Goal: Information Seeking & Learning: Compare options

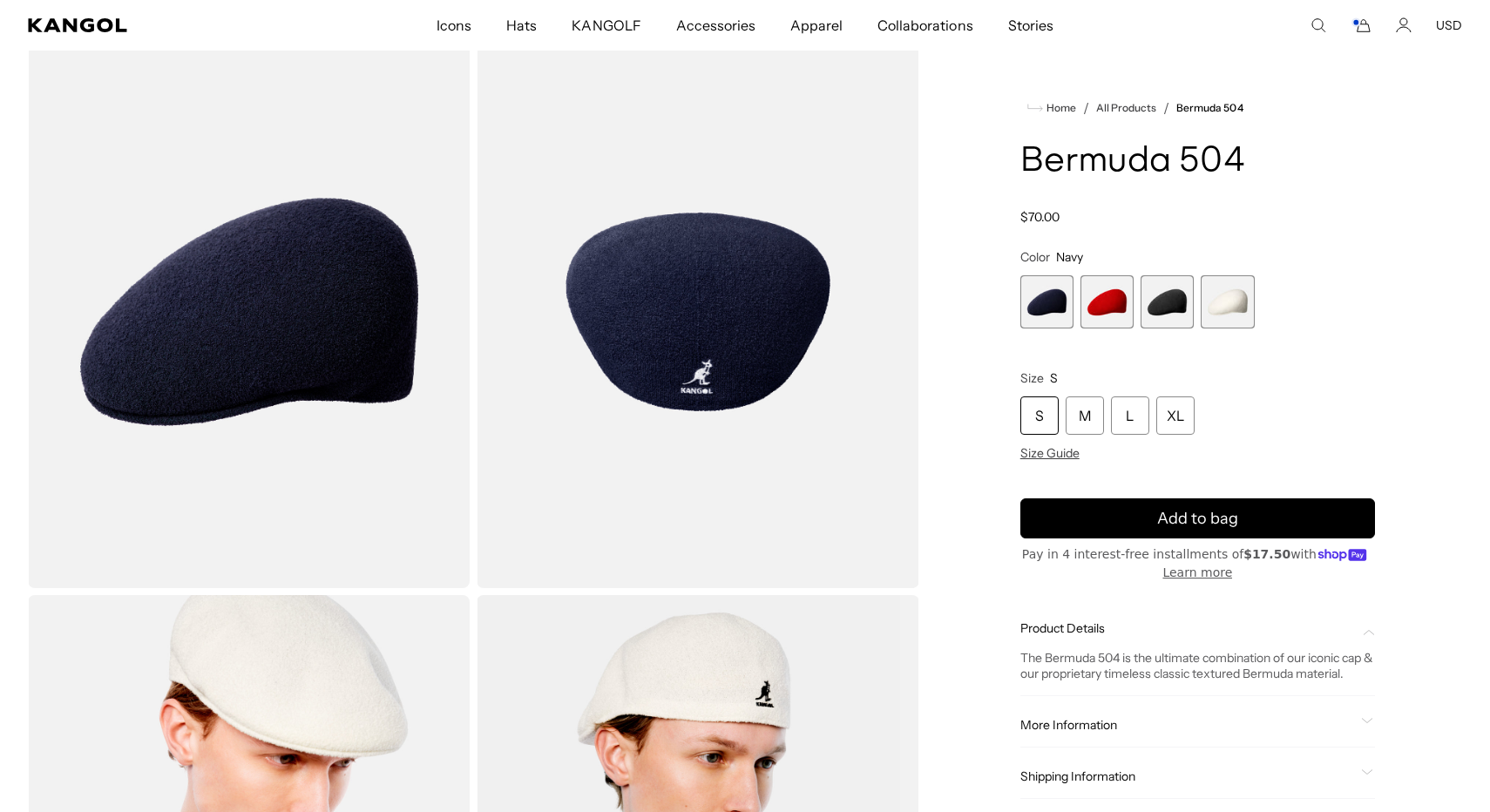
scroll to position [78, 0]
click at [1124, 424] on div "L" at bounding box center [1129, 415] width 39 height 39
click at [1367, 27] on icon "Cart" at bounding box center [1361, 24] width 21 height 15
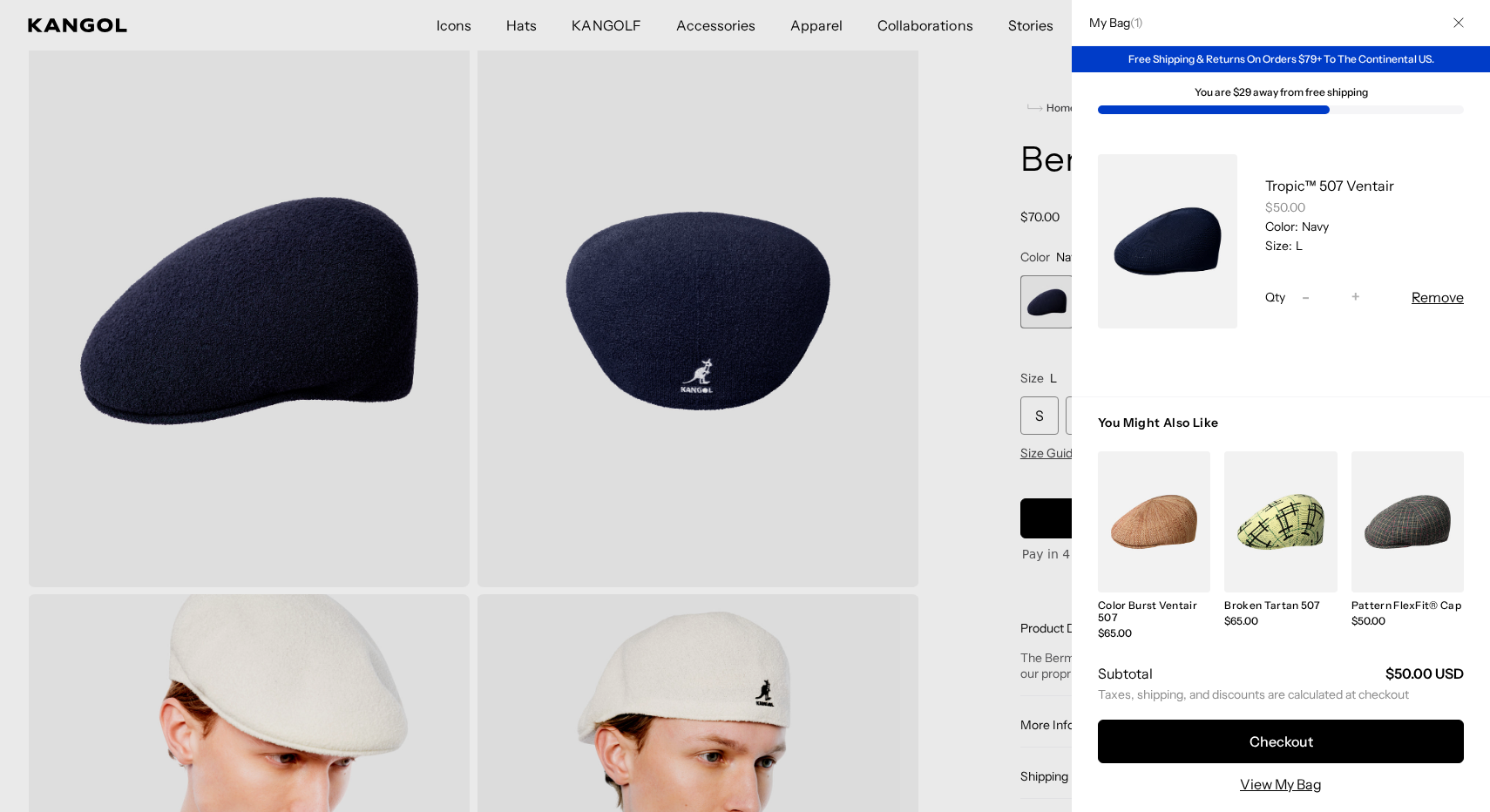
click at [1434, 297] on button "Remove" at bounding box center [1437, 297] width 52 height 21
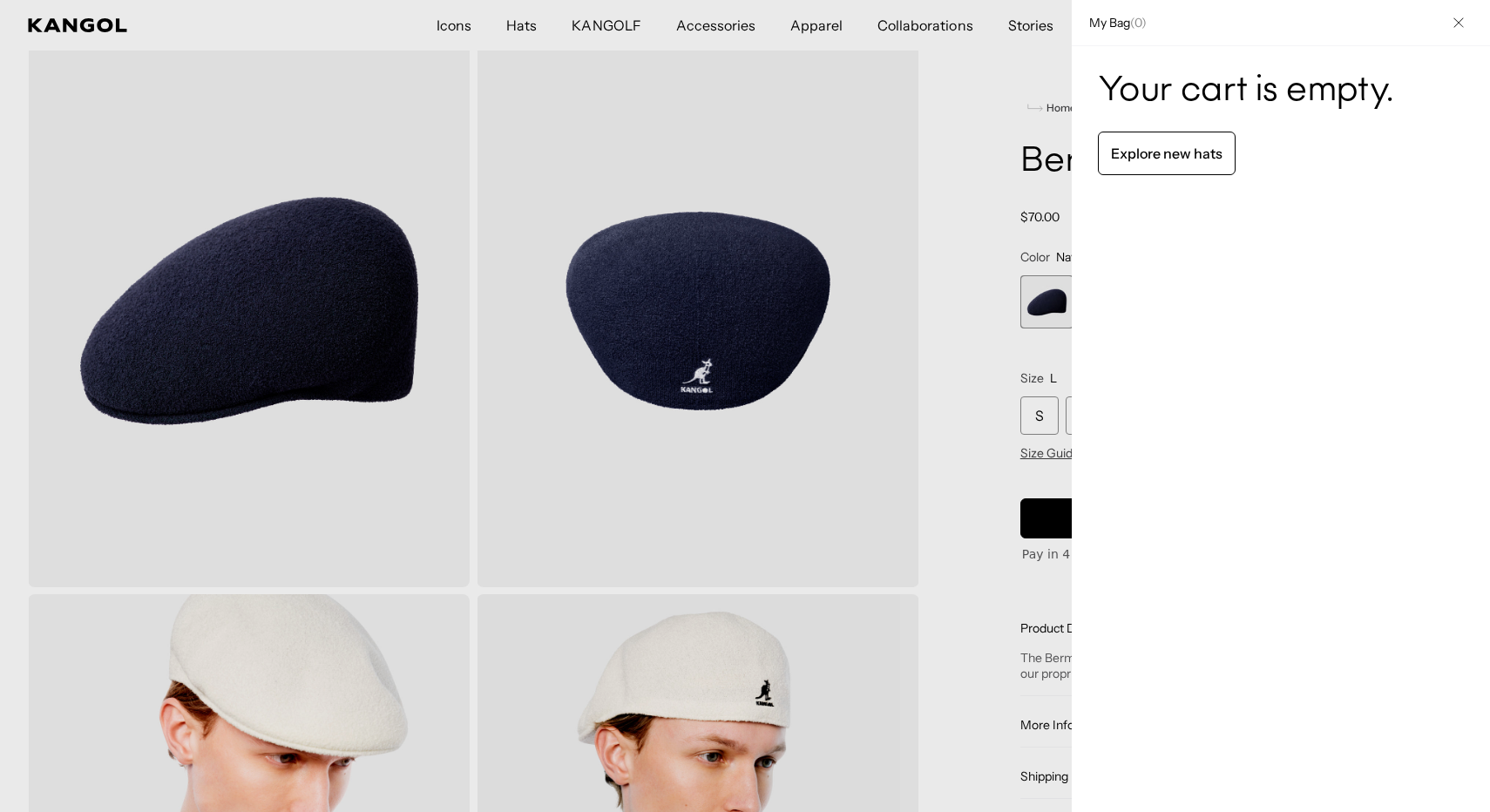
click at [1453, 19] on icon "Close" at bounding box center [1459, 22] width 11 height 11
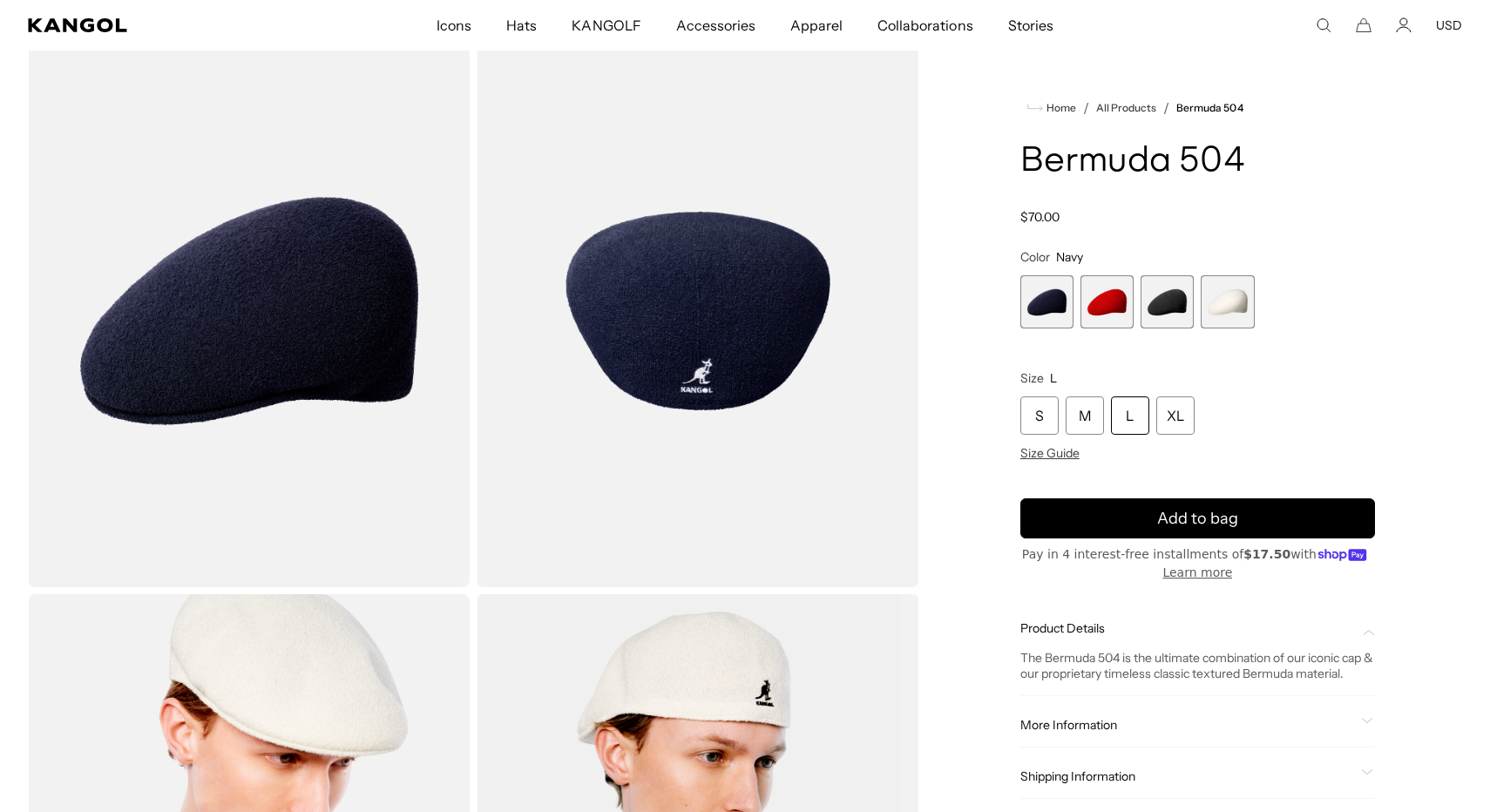
click at [1318, 25] on use "Search here" at bounding box center [1324, 25] width 13 height 13
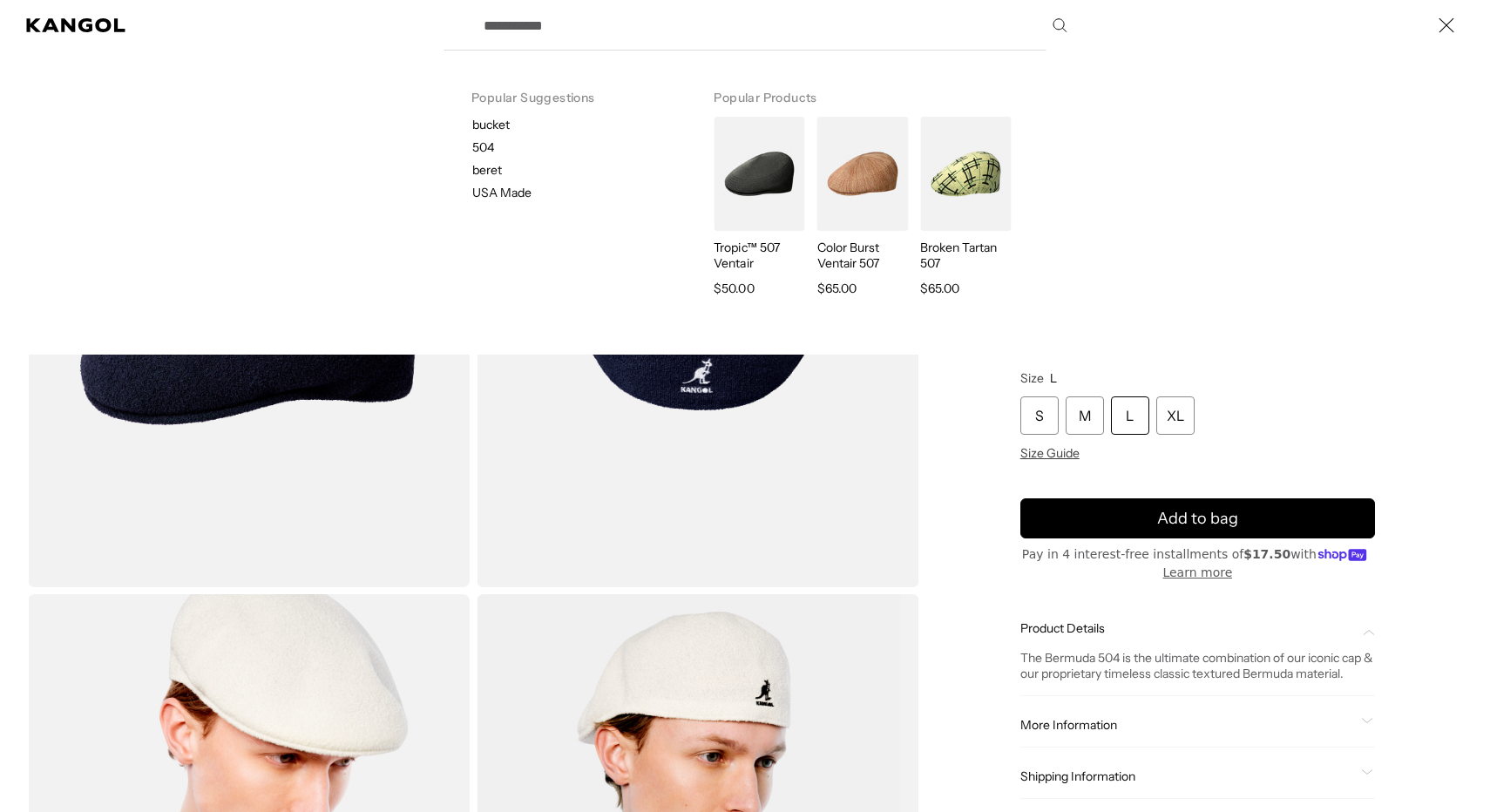
scroll to position [0, 359]
click at [0, 25] on div "Search here" at bounding box center [0, 25] width 0 height 0
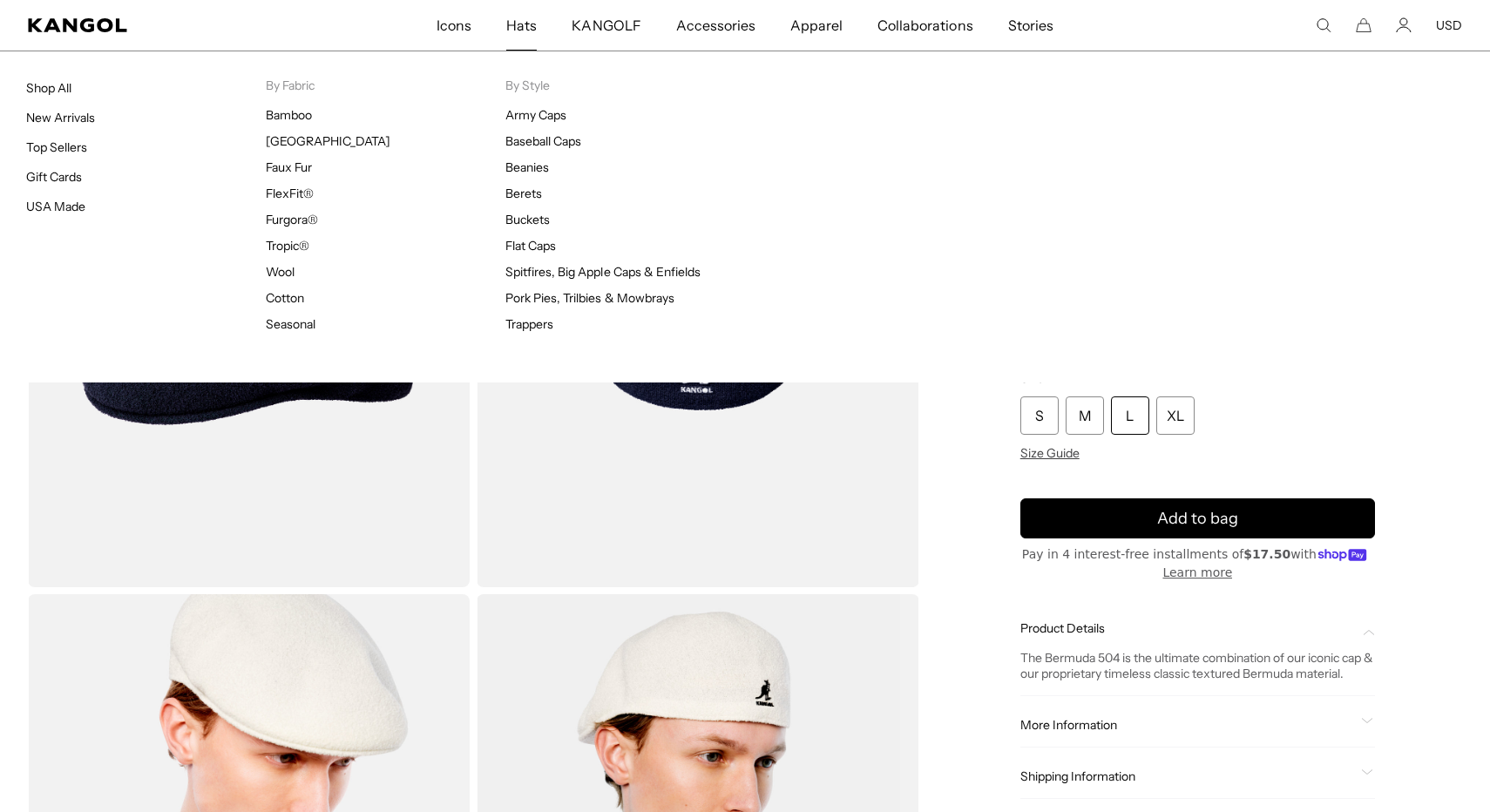
scroll to position [0, 0]
click at [518, 31] on span "Hats" at bounding box center [522, 25] width 31 height 50
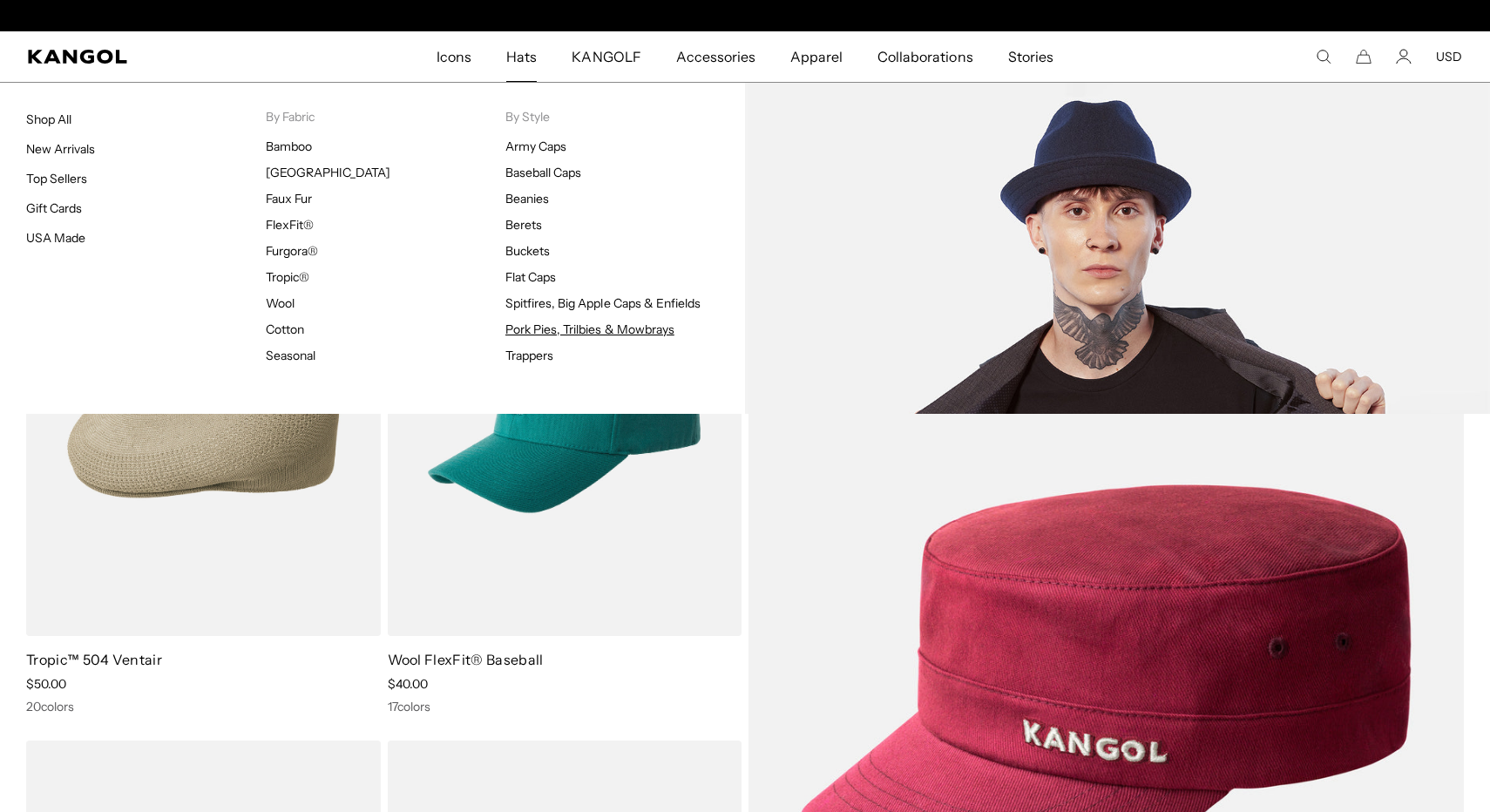
scroll to position [0, 359]
click at [529, 327] on link "Pork Pies, Trilbies & Mowbrays" at bounding box center [590, 328] width 169 height 15
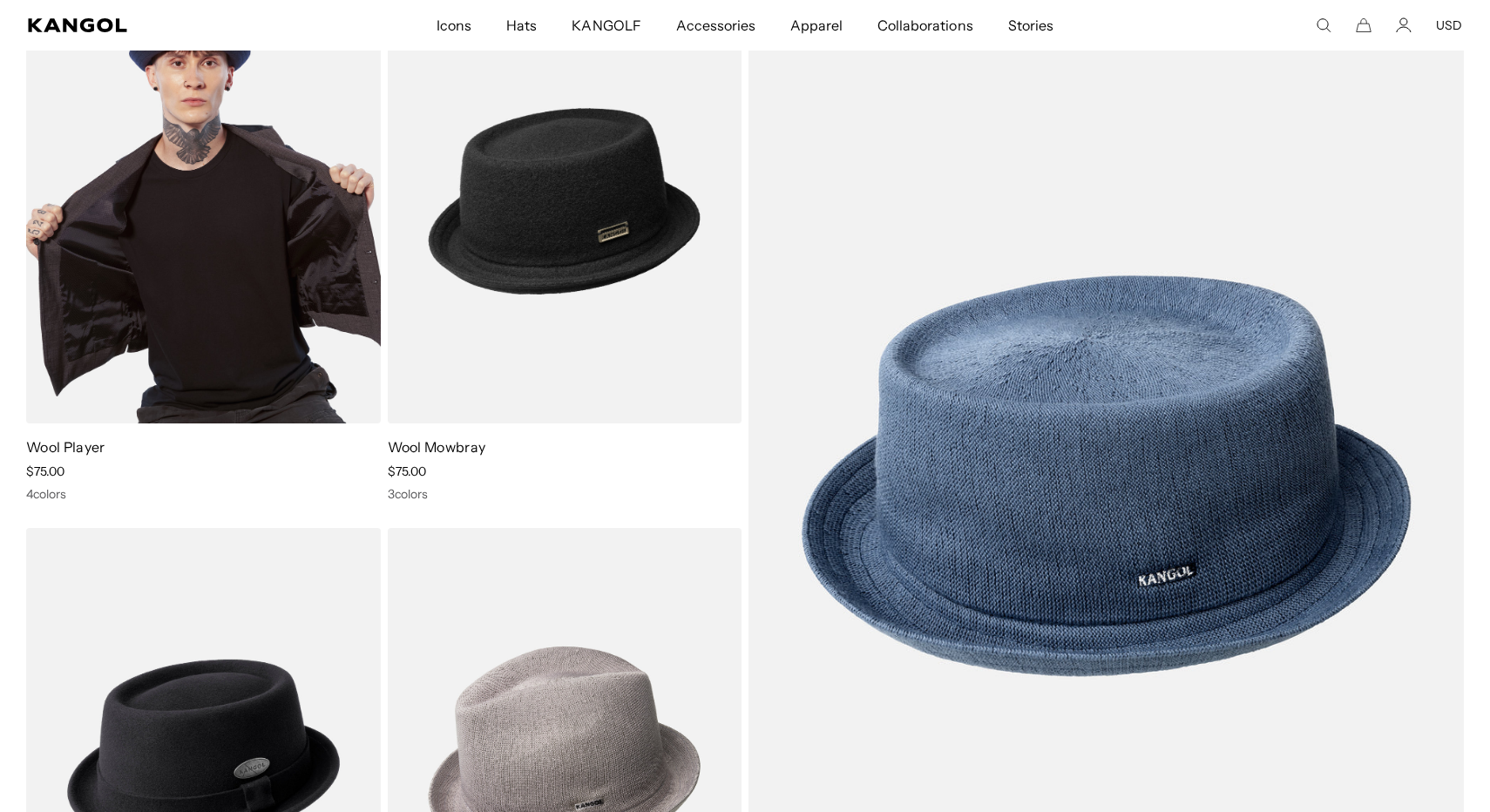
scroll to position [0, 359]
click at [213, 222] on img at bounding box center [203, 201] width 354 height 444
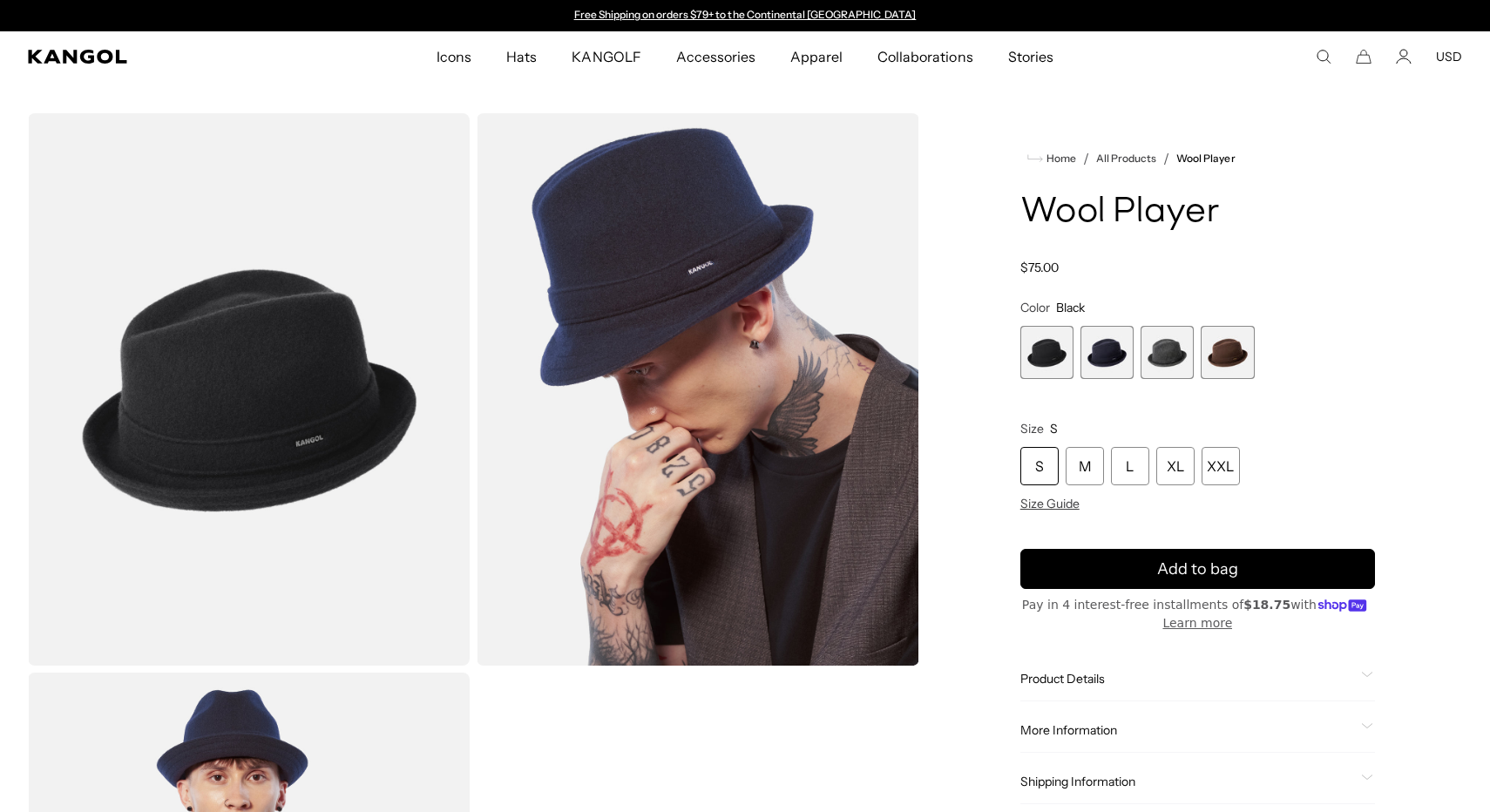
click at [1221, 354] on span "4 of 4" at bounding box center [1227, 352] width 53 height 53
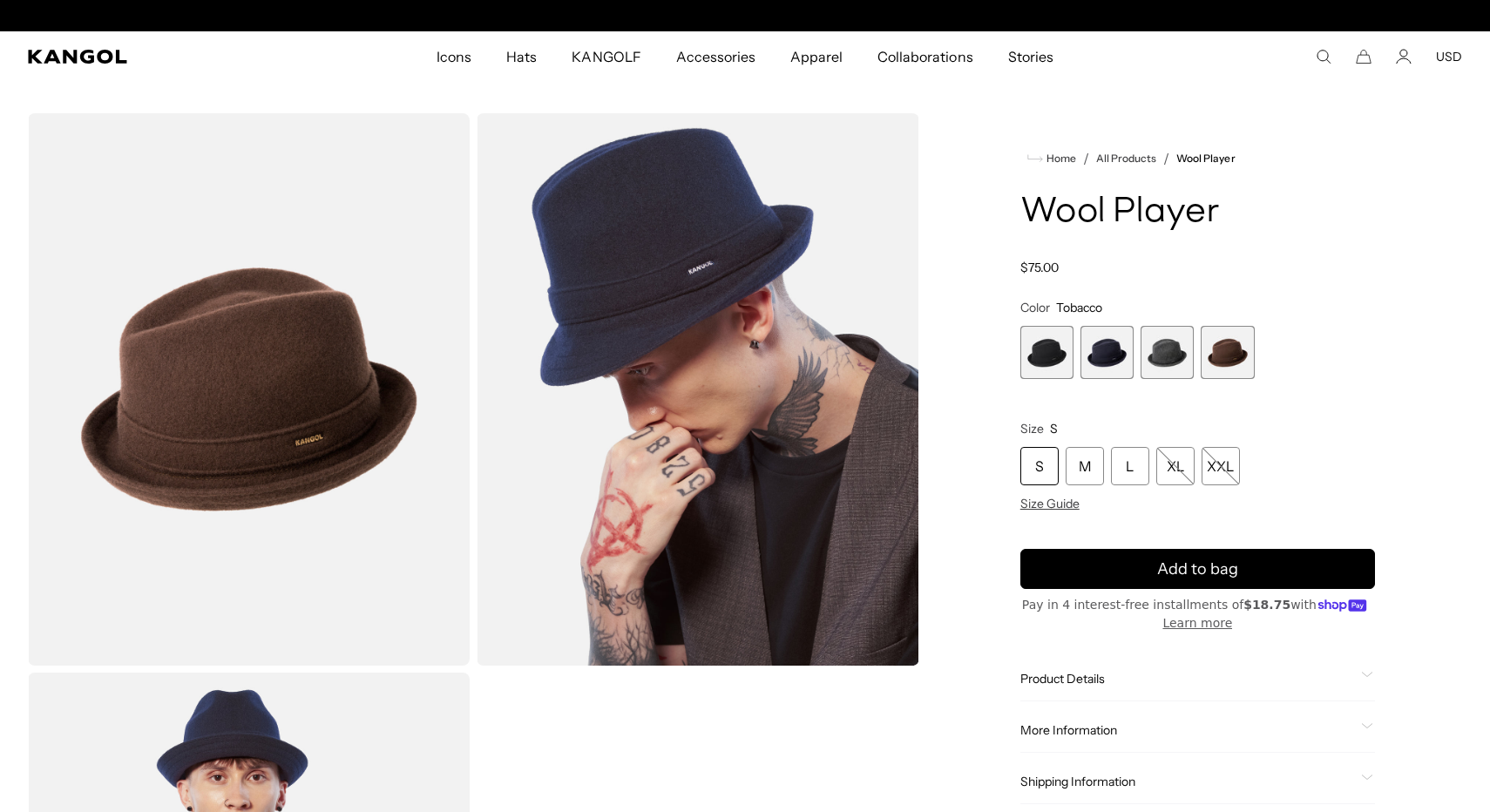
scroll to position [0, 359]
click at [1174, 360] on span "3 of 4" at bounding box center [1166, 352] width 53 height 53
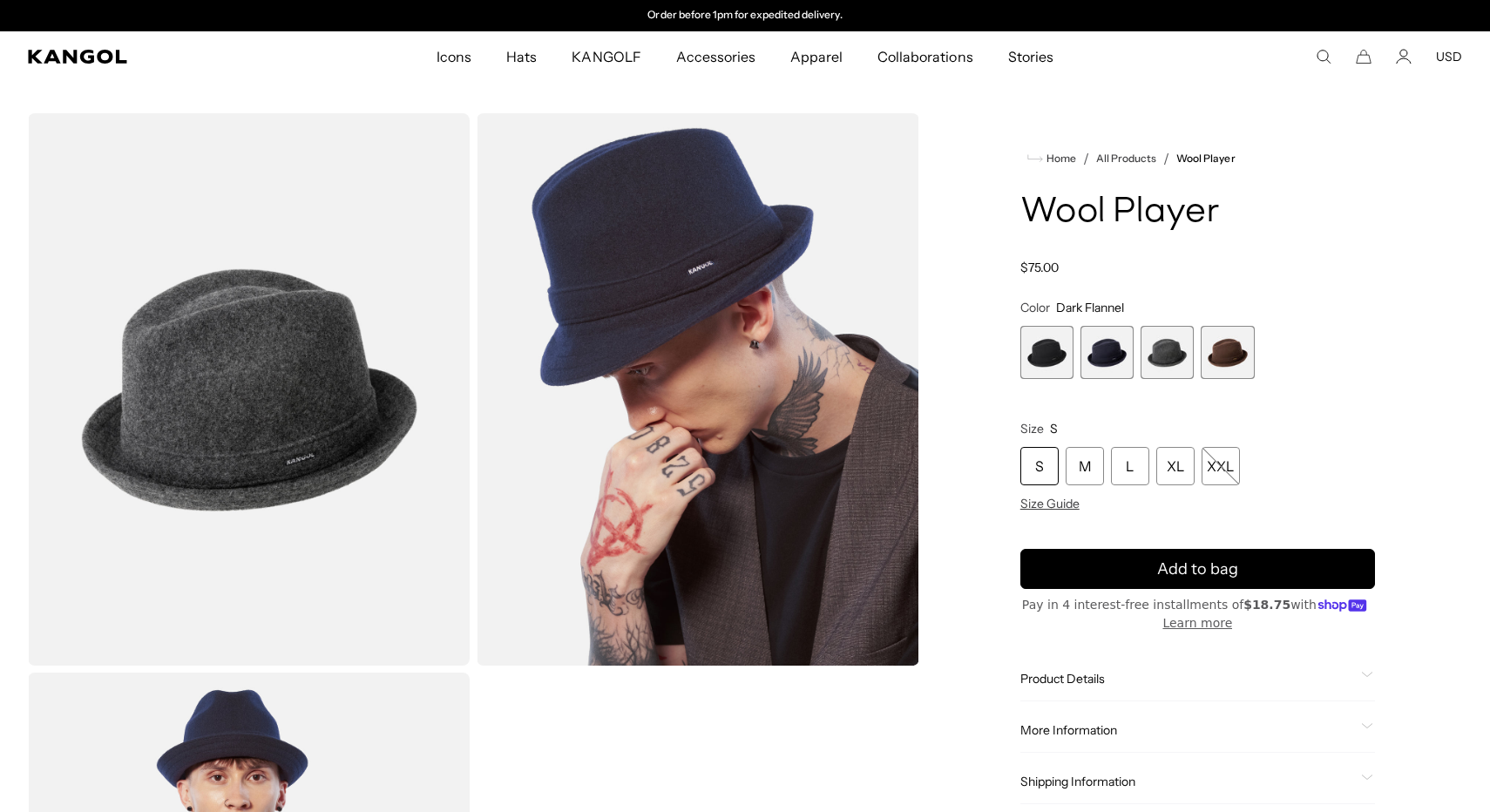
click at [1125, 366] on span "2 of 4" at bounding box center [1106, 352] width 53 height 53
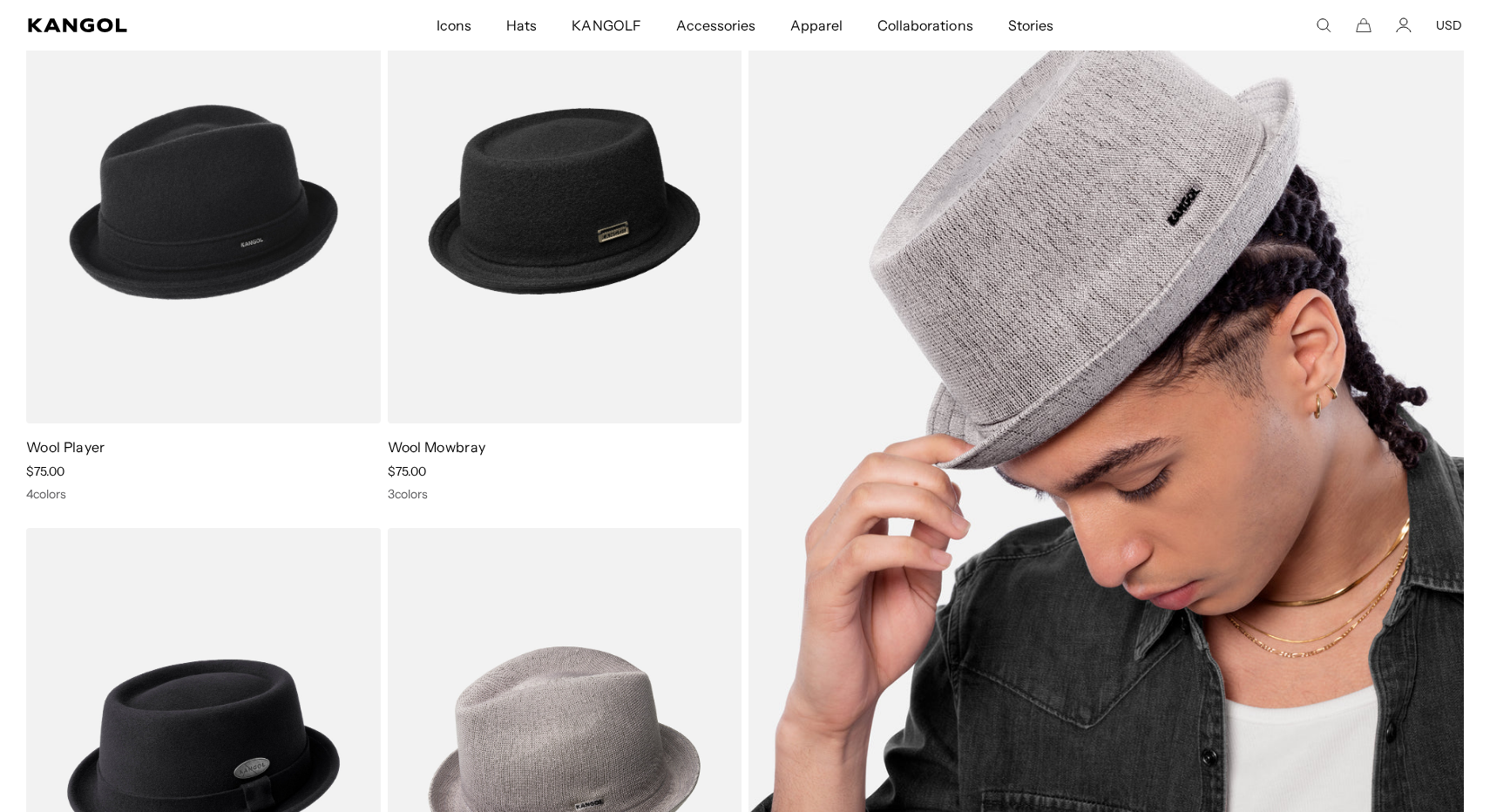
click at [1012, 389] on img at bounding box center [1105, 476] width 715 height 994
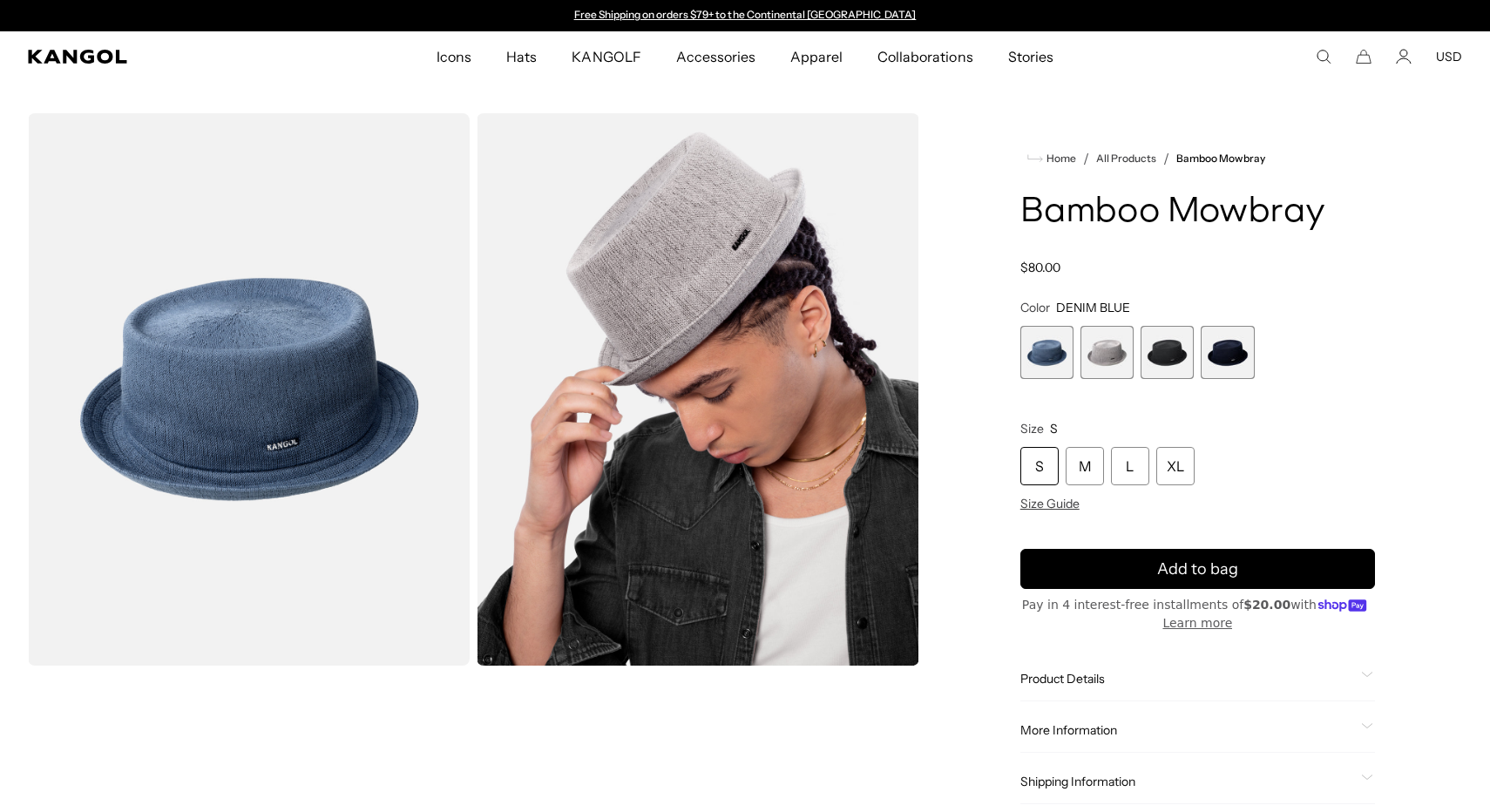
click at [1100, 362] on span "2 of 4" at bounding box center [1106, 352] width 53 height 53
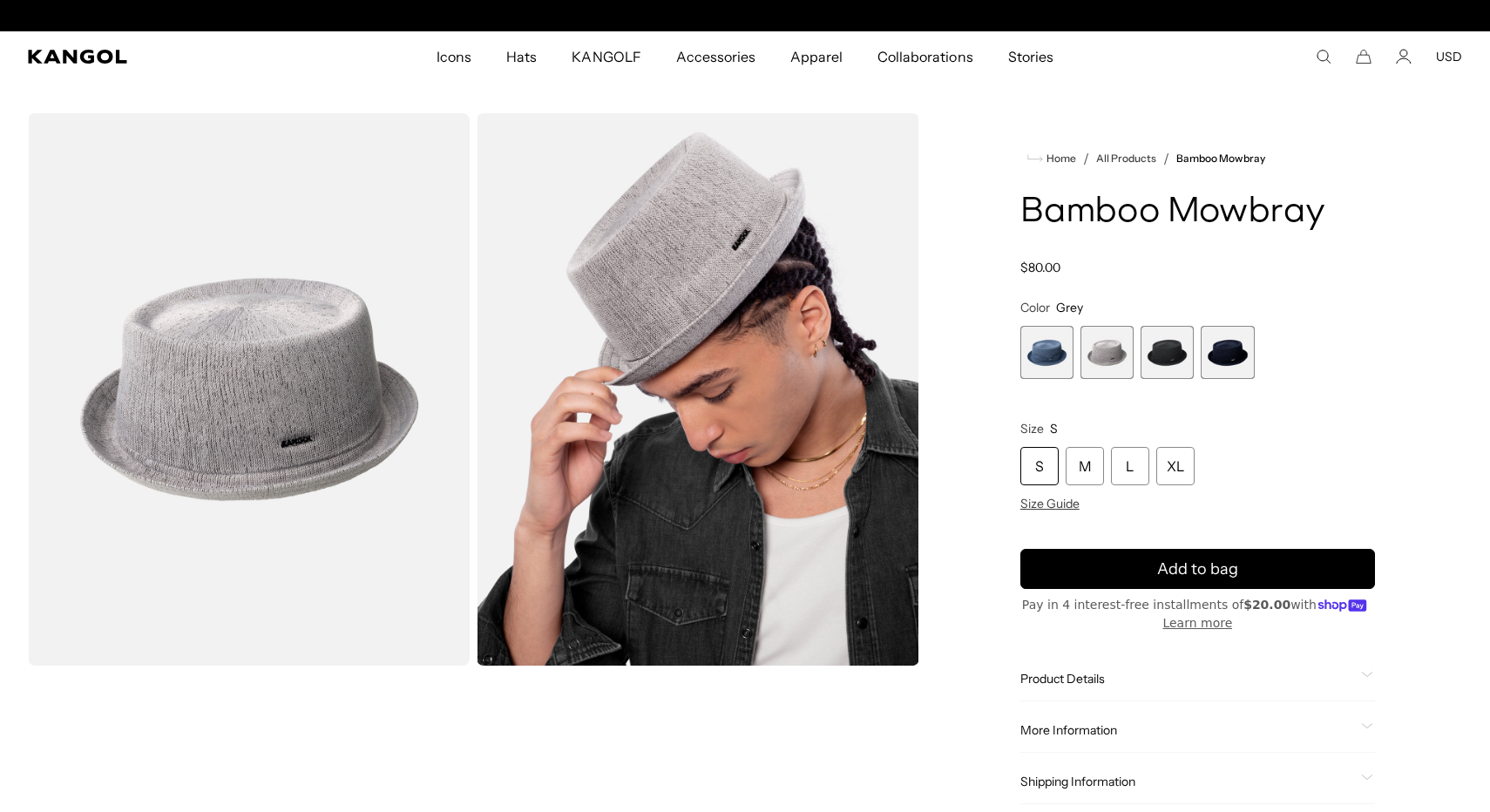
scroll to position [0, 359]
click at [1066, 361] on span "1 of 4" at bounding box center [1046, 352] width 53 height 53
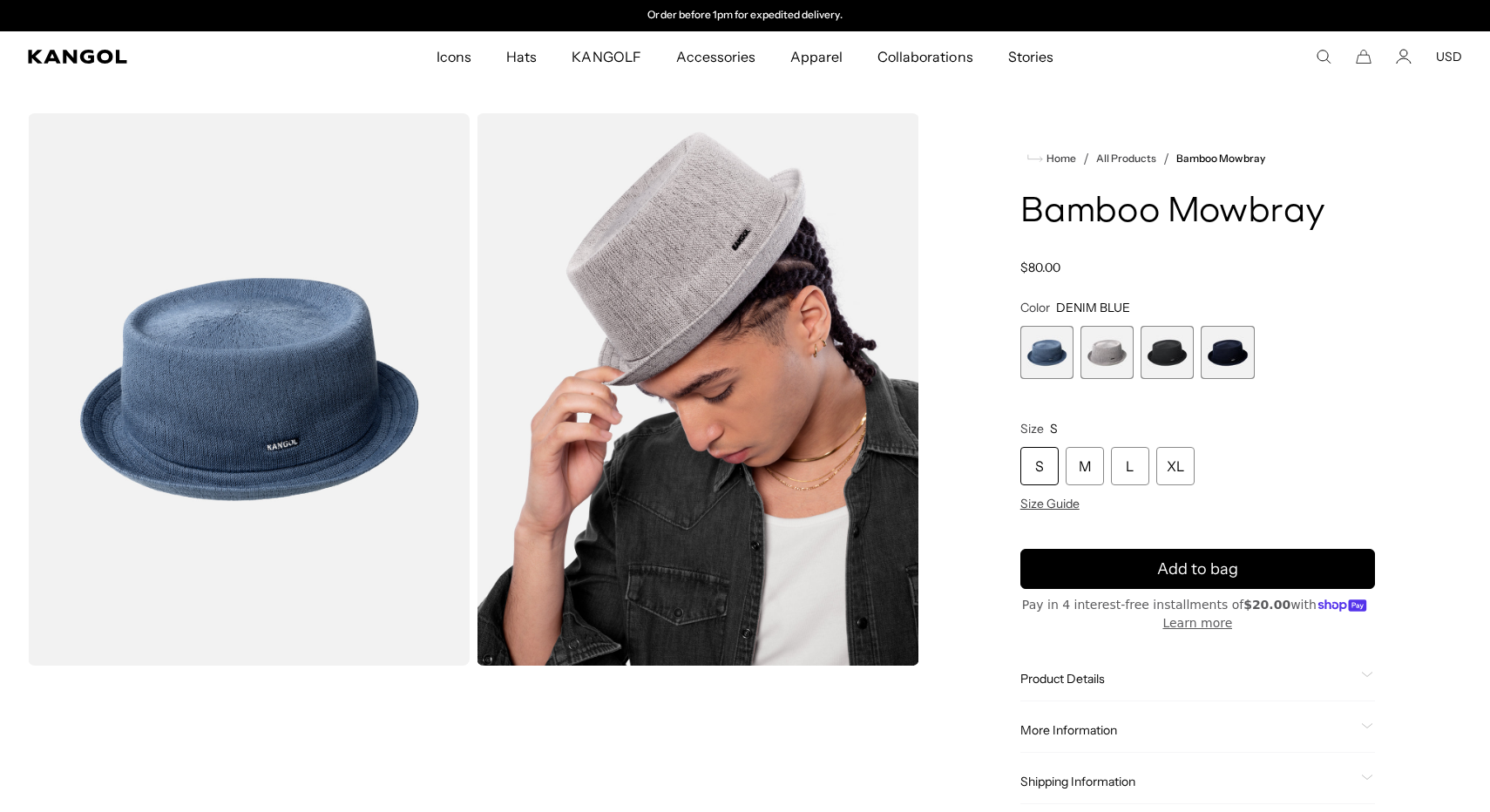
click at [1159, 361] on span "3 of 4" at bounding box center [1166, 352] width 53 height 53
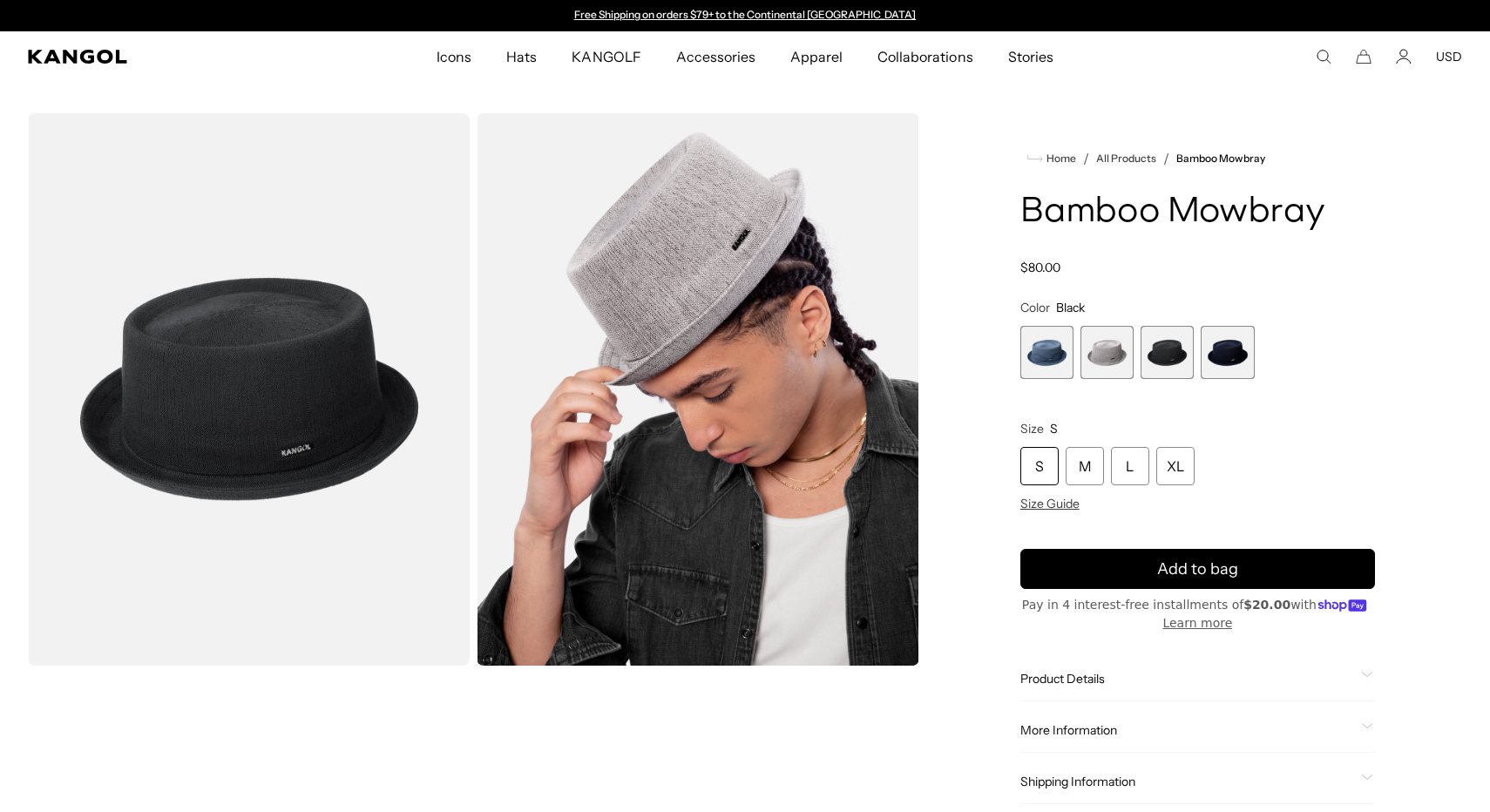
click at [1229, 361] on span "4 of 4" at bounding box center [1227, 352] width 53 height 53
